Goal: Information Seeking & Learning: Learn about a topic

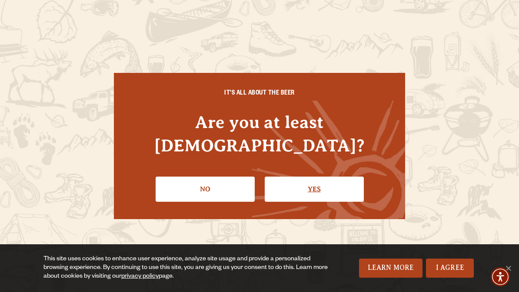
click at [325, 179] on link "Yes" at bounding box center [314, 189] width 99 height 25
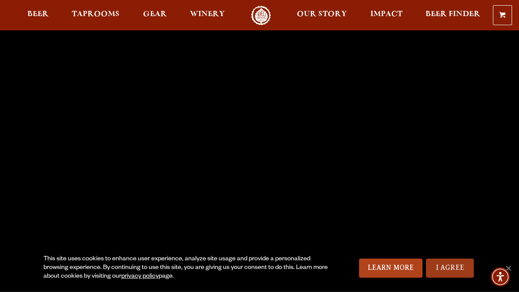
click at [452, 266] on link "I Agree" at bounding box center [450, 268] width 48 height 19
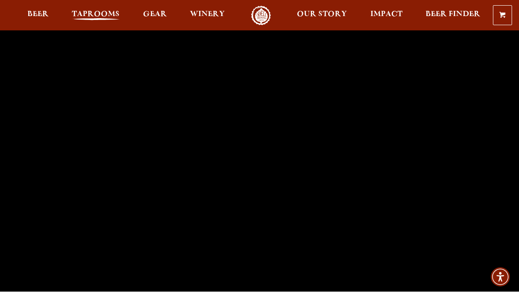
click at [96, 7] on link "Taprooms" at bounding box center [95, 16] width 59 height 20
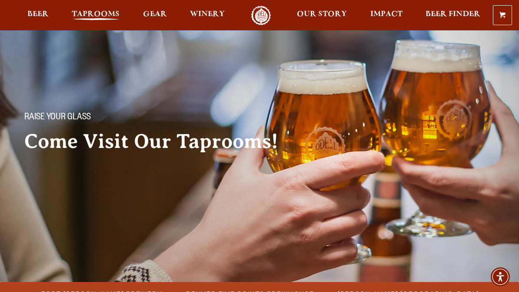
click at [96, 17] on span "Taprooms" at bounding box center [96, 14] width 48 height 7
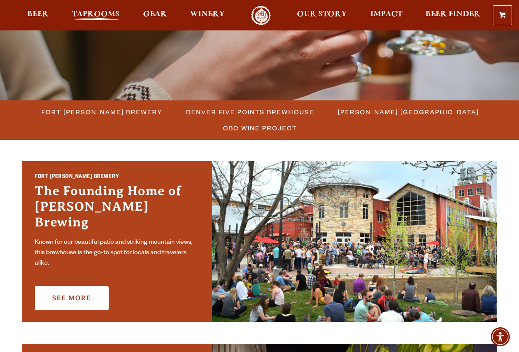
scroll to position [193, 0]
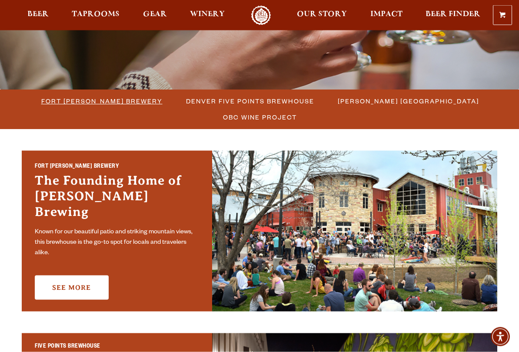
click at [75, 106] on span "Fort [PERSON_NAME] Brewery" at bounding box center [101, 101] width 121 height 13
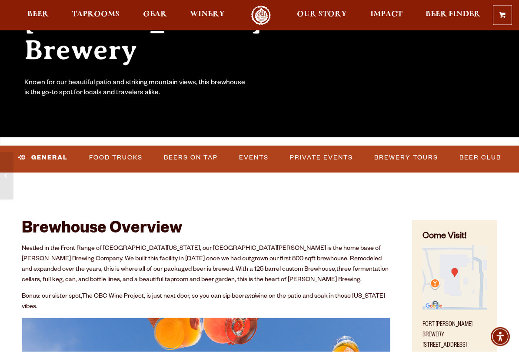
scroll to position [155, 0]
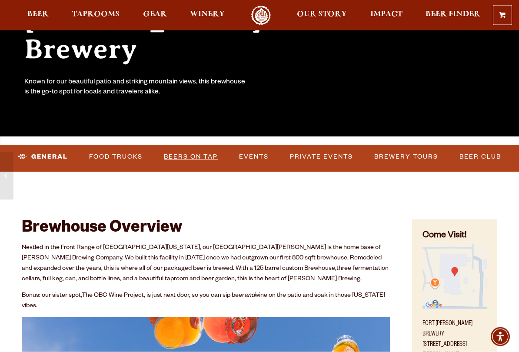
click at [199, 156] on link "Beers on Tap" at bounding box center [190, 157] width 61 height 20
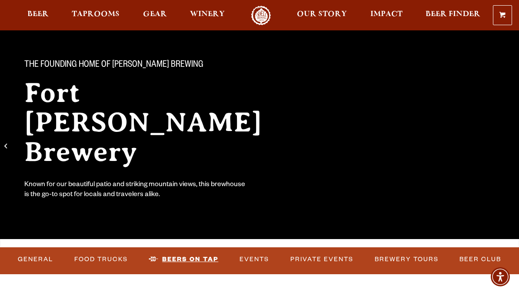
scroll to position [0, 0]
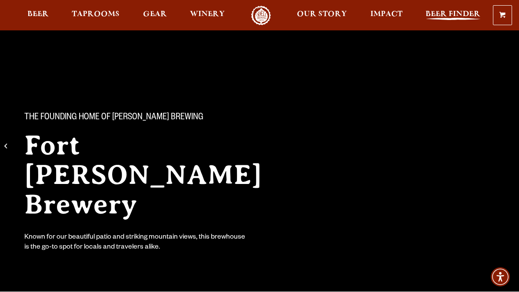
click at [450, 11] on span "Beer Finder" at bounding box center [452, 14] width 55 height 7
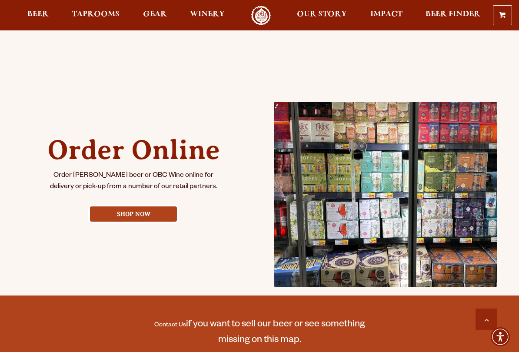
scroll to position [332, 0]
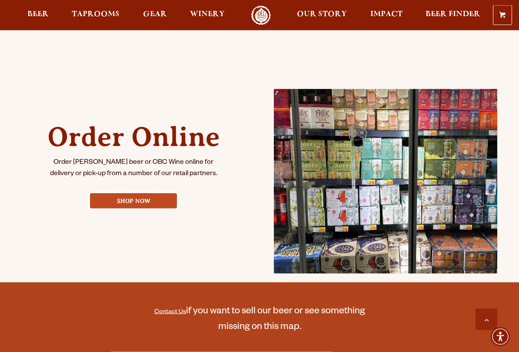
click at [111, 203] on link "Shop Now" at bounding box center [133, 200] width 87 height 15
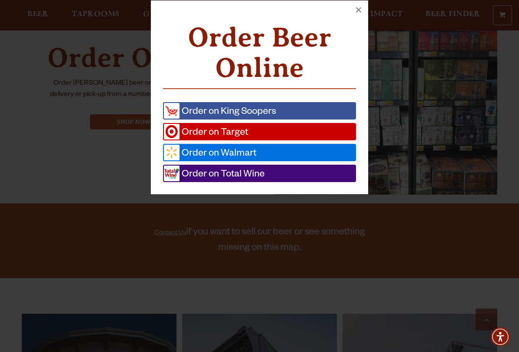
scroll to position [412, 0]
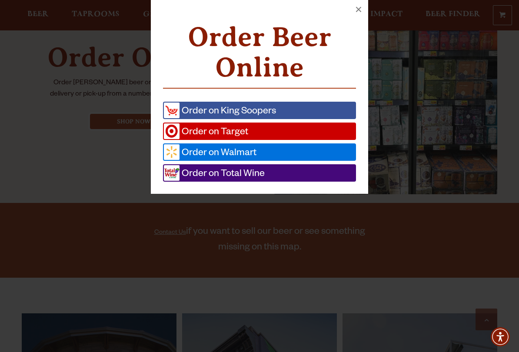
click at [262, 177] on span "Order on Total Wine" at bounding box center [221, 173] width 85 height 16
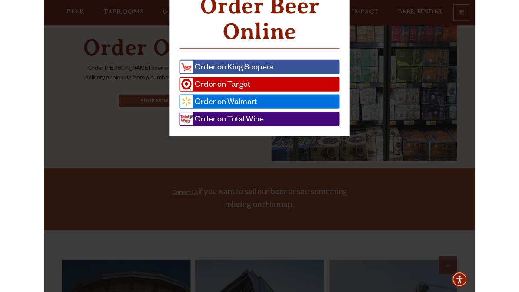
scroll to position [436, 0]
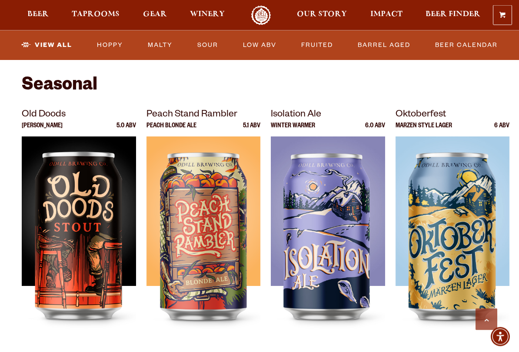
scroll to position [1171, 0]
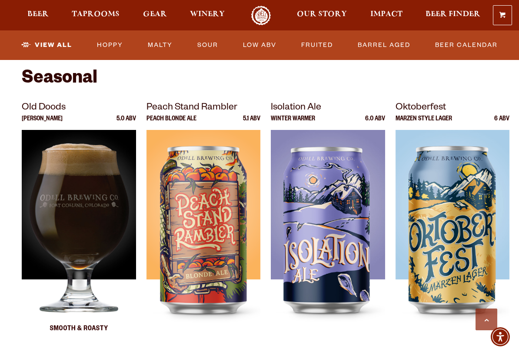
click at [60, 209] on div at bounding box center [79, 238] width 114 height 217
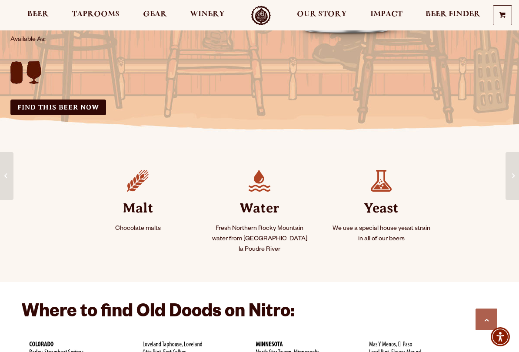
scroll to position [303, 0]
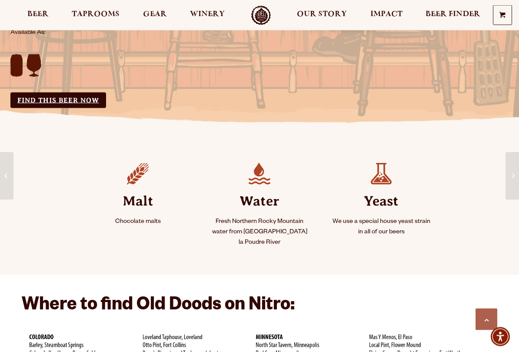
click at [43, 103] on link "Find this Beer Now" at bounding box center [58, 101] width 96 height 16
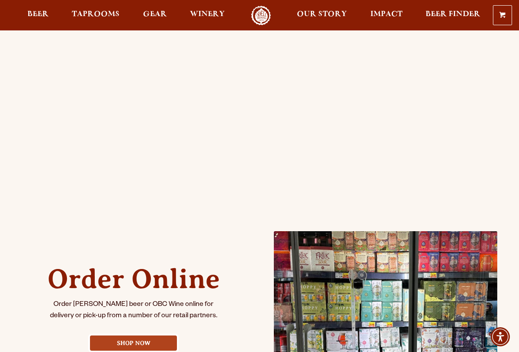
scroll to position [189, 0]
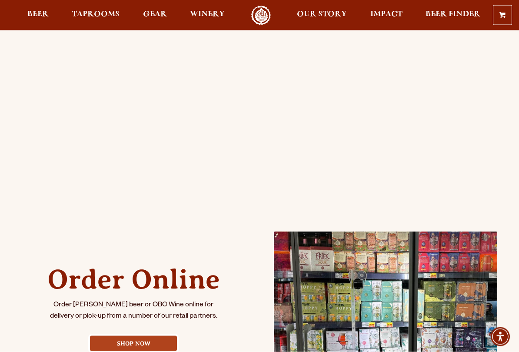
click at [53, 204] on div "Order Online Order [PERSON_NAME] beer or OBC Wine online for delivery or pick-u…" at bounding box center [259, 134] width 475 height 565
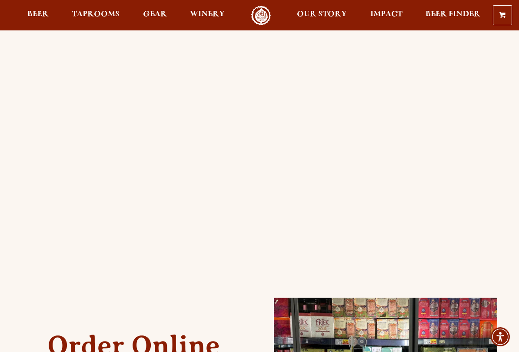
scroll to position [123, 0]
click at [19, 201] on div "Order Online Order [PERSON_NAME] beer or OBC Wine online for delivery or pick-u…" at bounding box center [259, 201] width 519 height 582
click at [16, 208] on div "Order Online Order [PERSON_NAME] beer or OBC Wine online for delivery or pick-u…" at bounding box center [259, 201] width 519 height 582
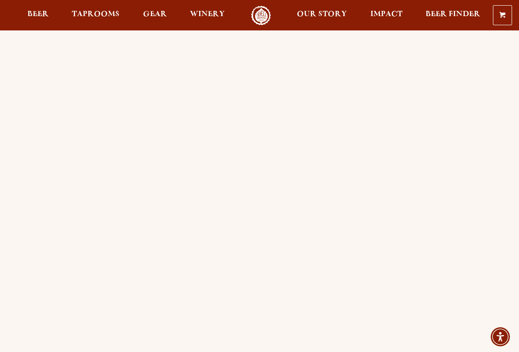
scroll to position [37, 0]
click at [20, 232] on div "Order Online Order [PERSON_NAME] beer or OBC Wine online for delivery or pick-u…" at bounding box center [259, 286] width 519 height 582
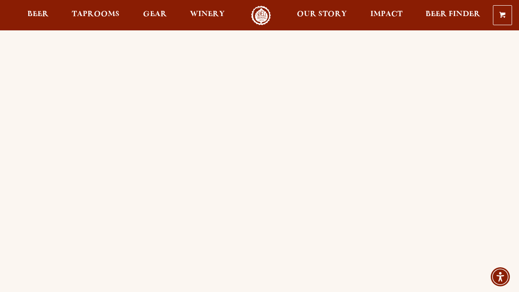
scroll to position [0, 0]
click at [38, 17] on span "Beer" at bounding box center [37, 14] width 21 height 7
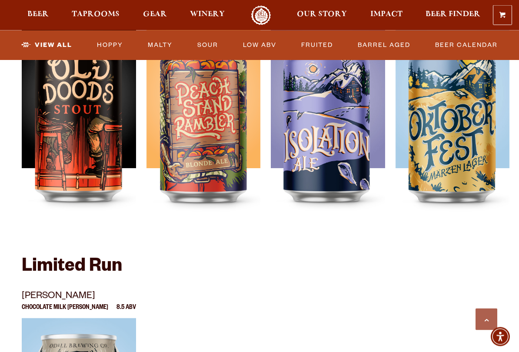
scroll to position [1302, 0]
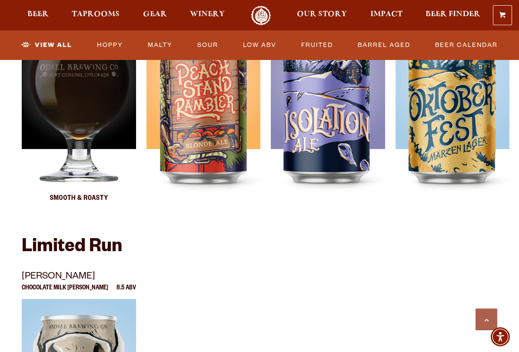
click at [58, 148] on div at bounding box center [79, 108] width 114 height 217
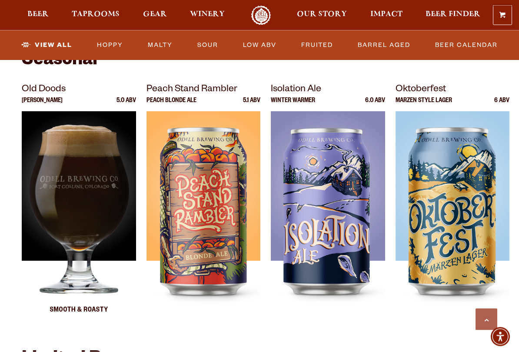
scroll to position [1190, 0]
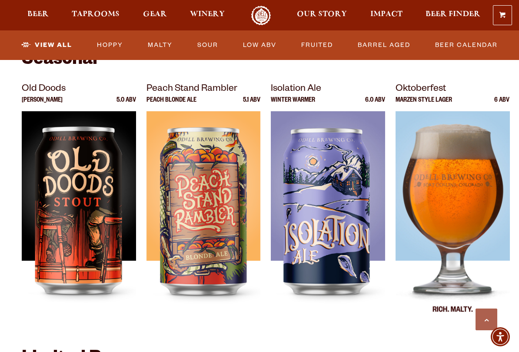
click at [463, 198] on div at bounding box center [452, 219] width 114 height 217
click at [457, 176] on img at bounding box center [452, 219] width 114 height 217
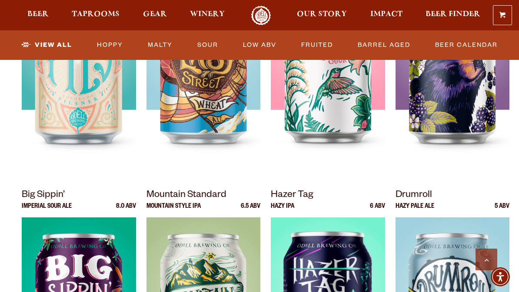
scroll to position [758, 0]
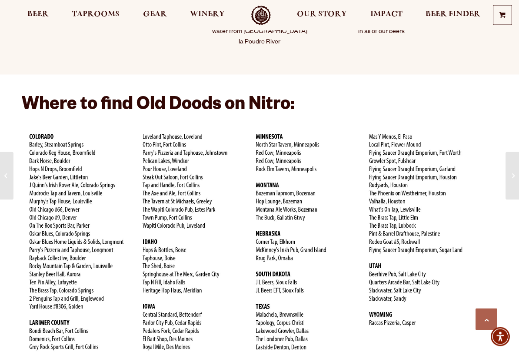
scroll to position [513, 0]
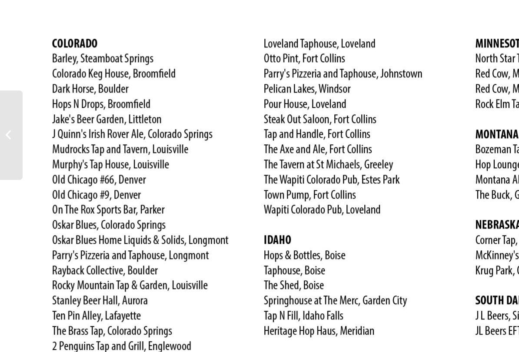
click at [14, 86] on div "Where to find Old Doods on Nitro:" at bounding box center [259, 223] width 519 height 275
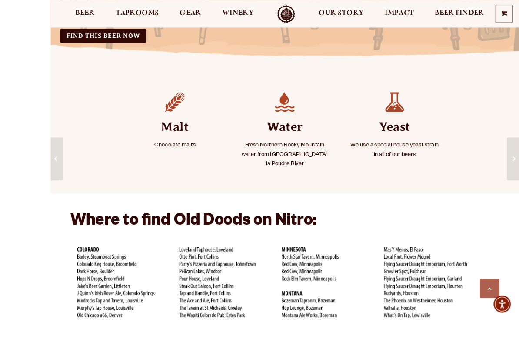
scroll to position [364, 0]
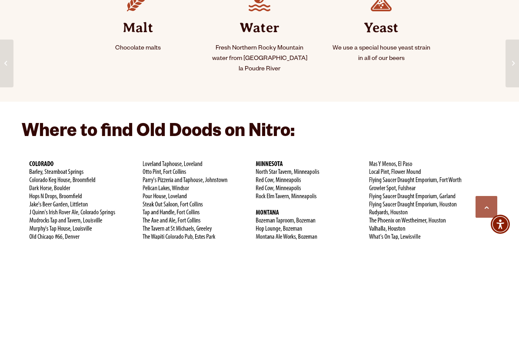
click at [41, 92] on ul "Malt Chocolate malts Water Fresh Northern Rocky Mountain water from Cache la Po…" at bounding box center [259, 148] width 475 height 112
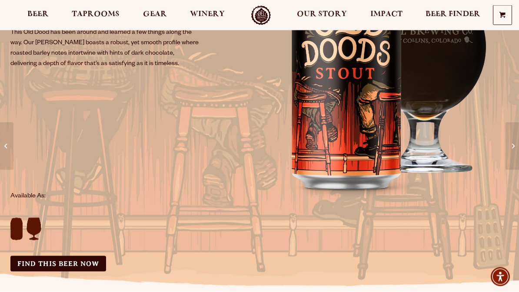
scroll to position [121, 0]
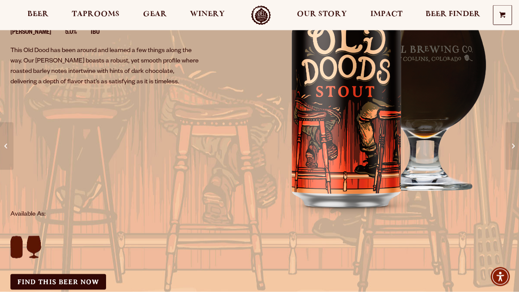
click at [349, 250] on div "Old Doods Smooth & Roasty Stout 5.0% IBU This Old Dood has been around and lear…" at bounding box center [259, 139] width 519 height 351
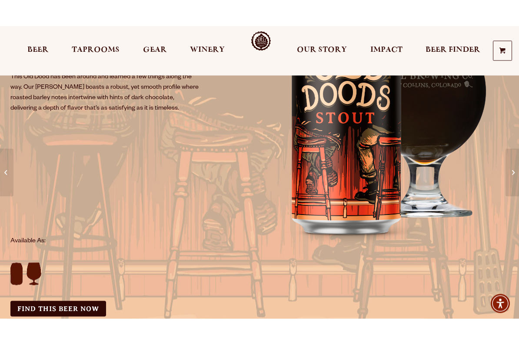
scroll to position [121, 0]
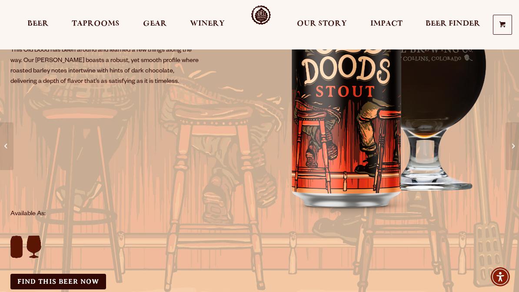
click at [20, 73] on p "This Old Dood has been around and learned a few things along the way. Our Stout…" at bounding box center [105, 67] width 191 height 42
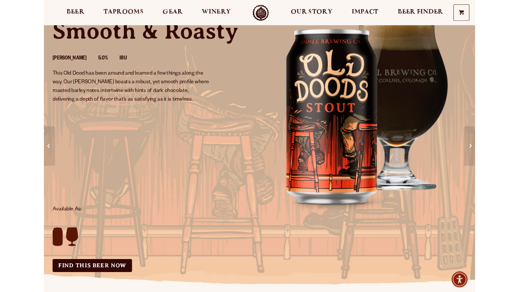
scroll to position [0, 0]
